Goal: Information Seeking & Learning: Check status

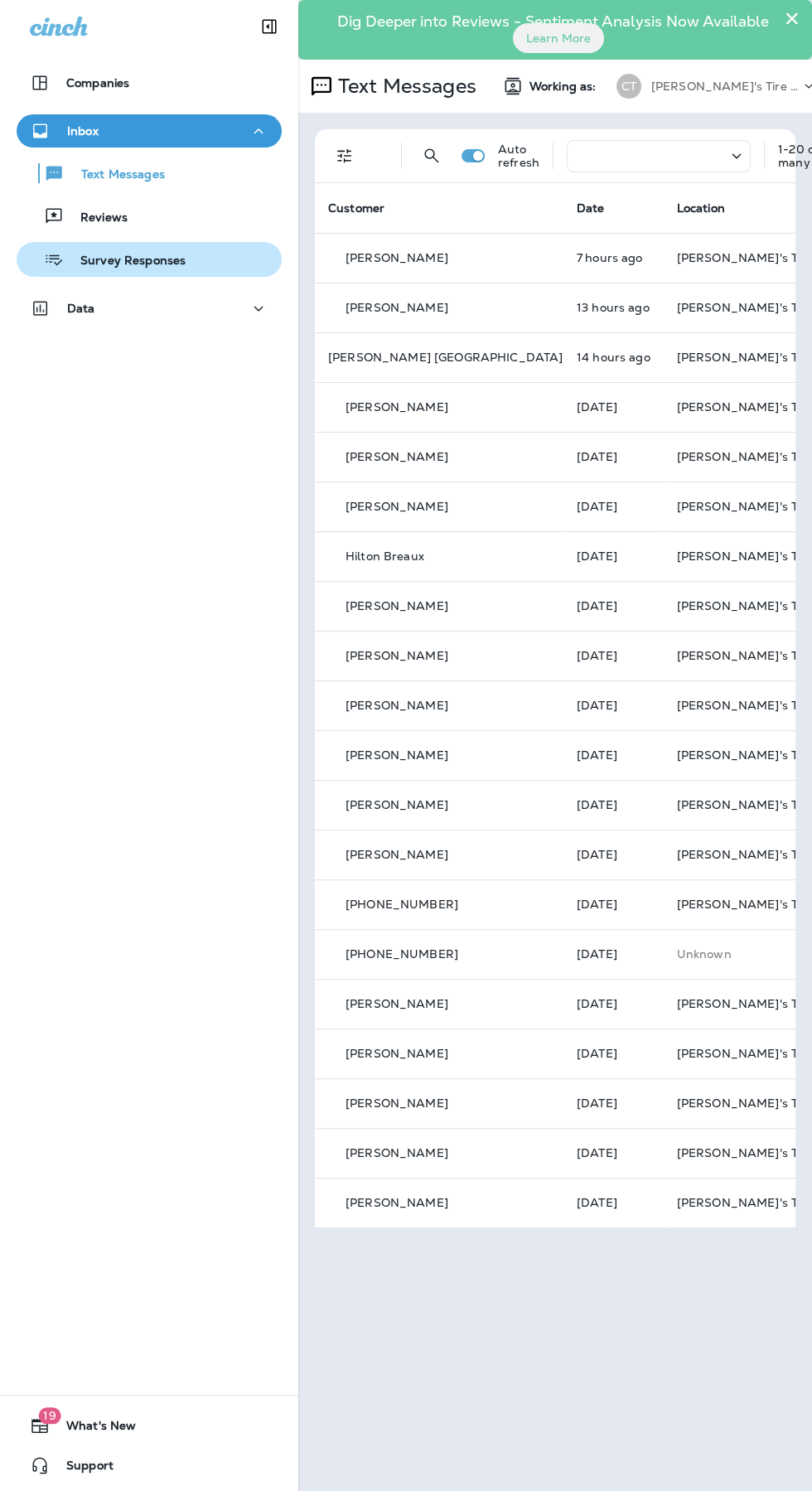
click at [98, 261] on p "Survey Responses" at bounding box center [124, 261] width 122 height 16
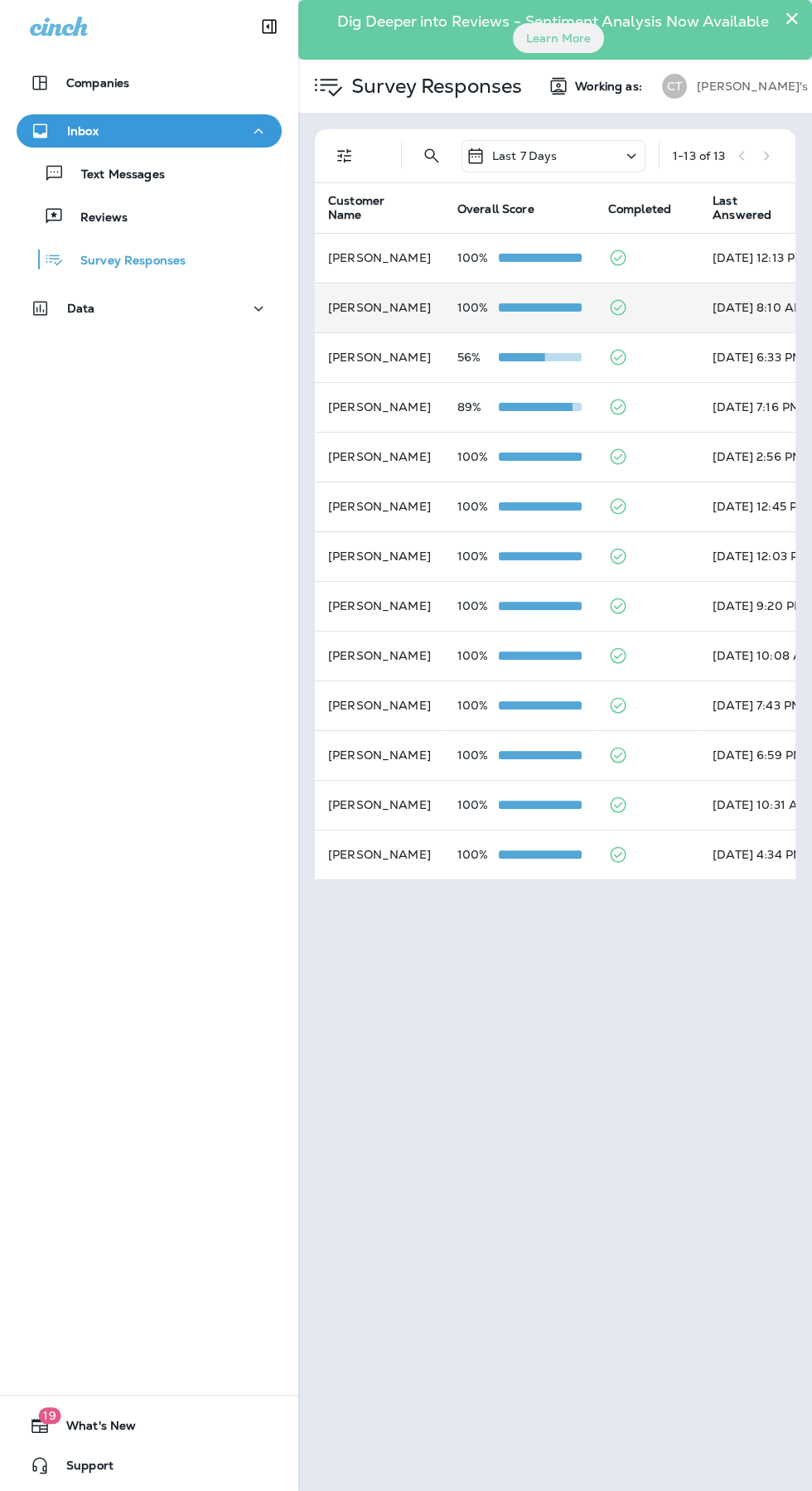
click at [667, 304] on td at bounding box center [648, 308] width 104 height 49
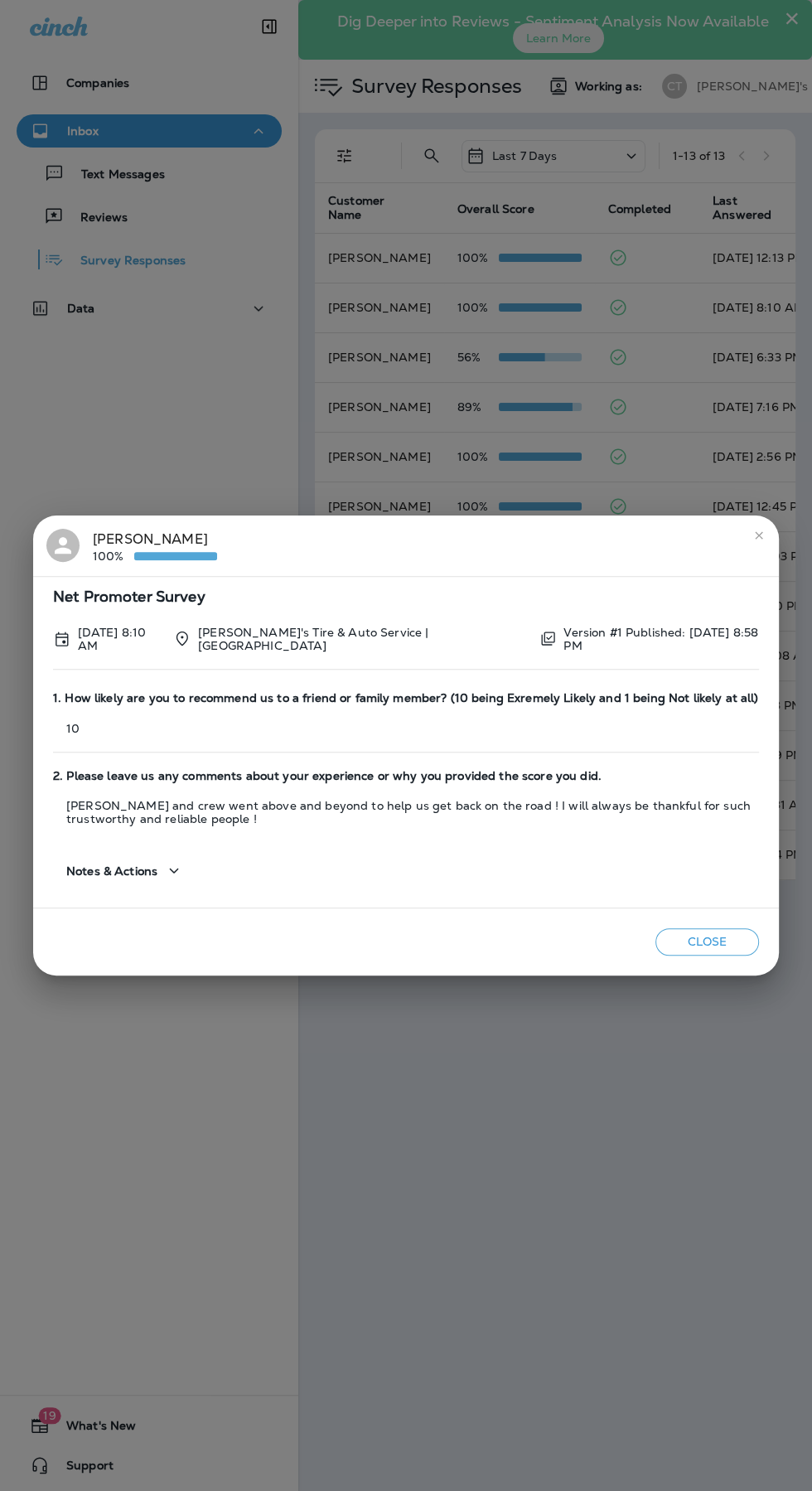
click at [759, 538] on icon "close" at bounding box center [759, 535] width 8 height 8
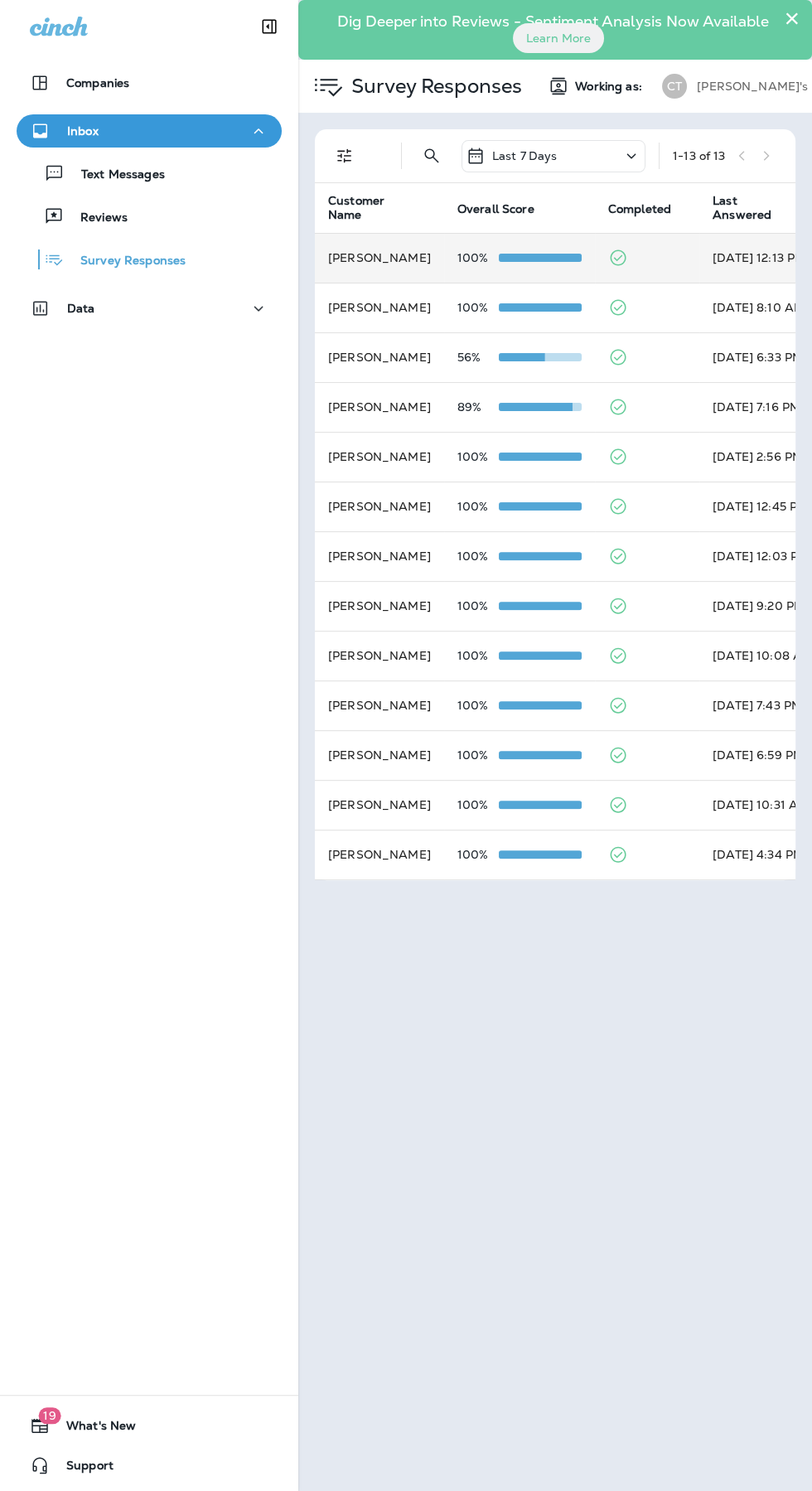
click at [408, 274] on td "[PERSON_NAME]" at bounding box center [380, 257] width 129 height 49
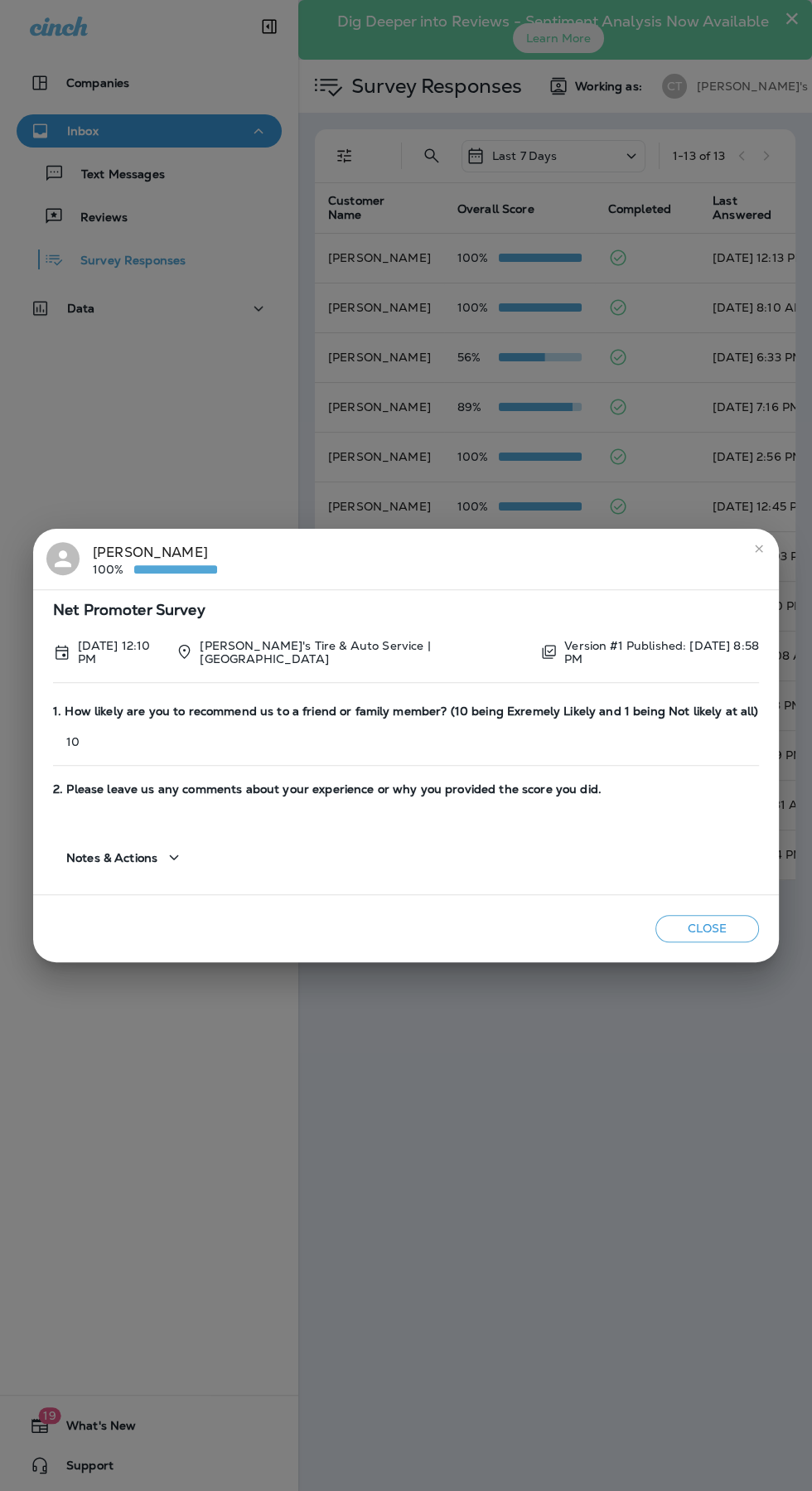
click at [755, 551] on icon "close" at bounding box center [759, 548] width 8 height 8
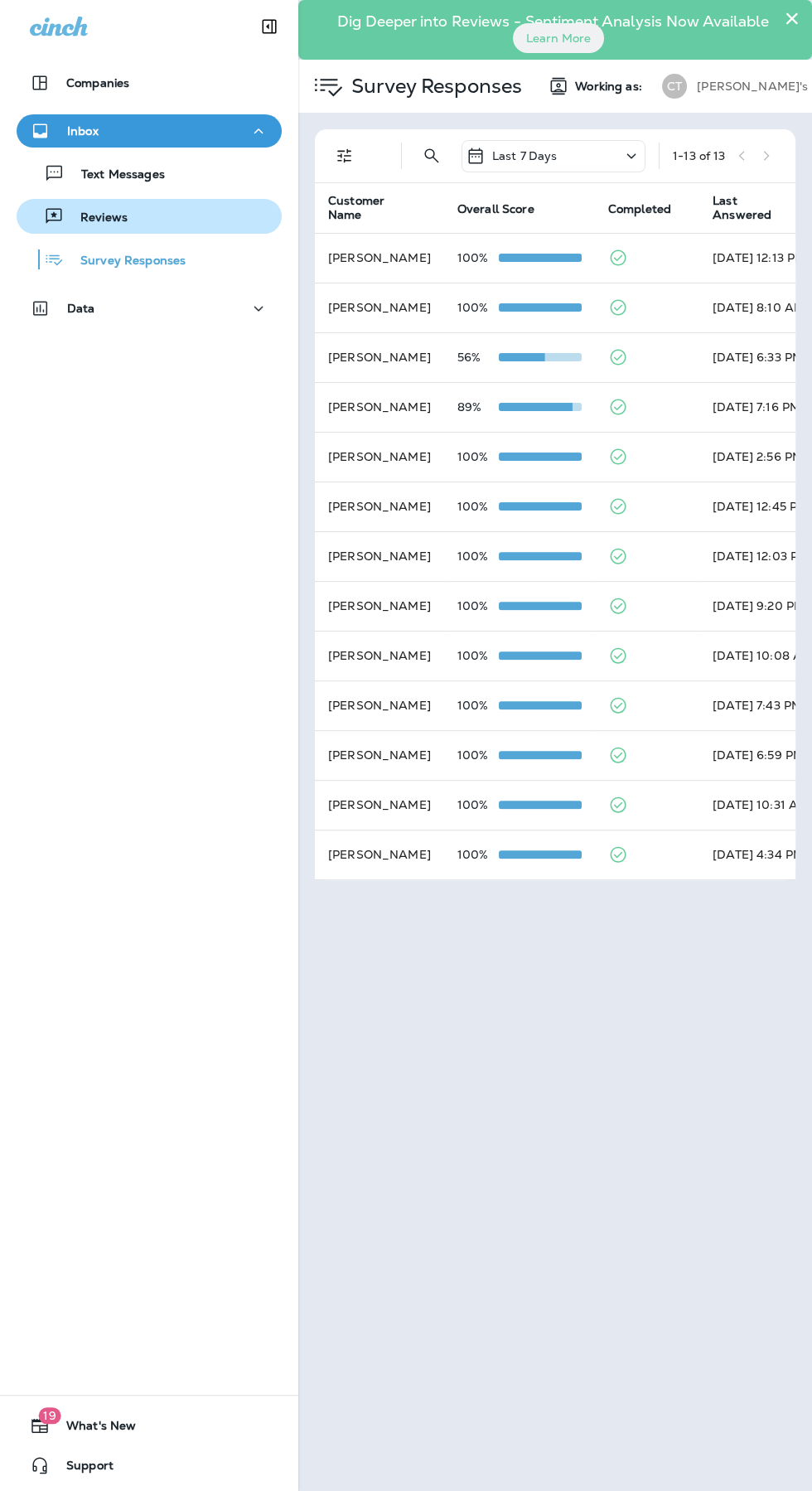
click at [224, 204] on div "Reviews" at bounding box center [148, 217] width 252 height 25
